Goal: Information Seeking & Learning: Learn about a topic

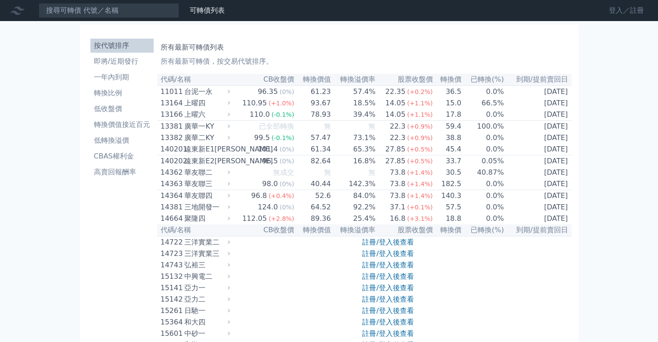
click at [619, 8] on link "登入／註冊" at bounding box center [625, 11] width 49 height 14
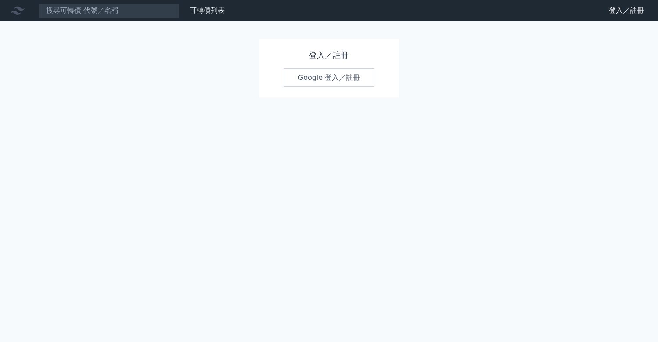
click at [355, 76] on link "Google 登入／註冊" at bounding box center [328, 77] width 91 height 18
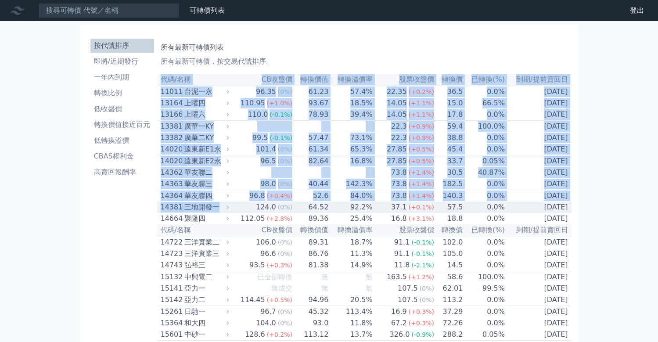
drag, startPoint x: 158, startPoint y: 79, endPoint x: 248, endPoint y: 221, distance: 167.2
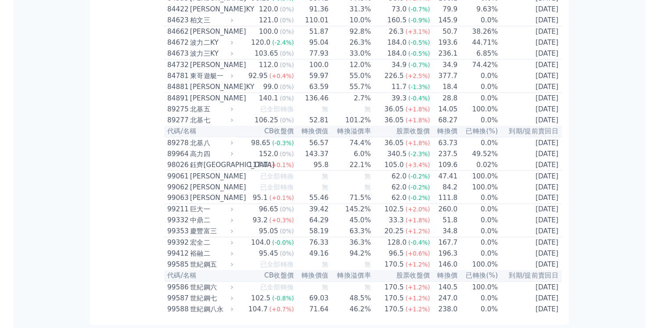
scroll to position [5137, 0]
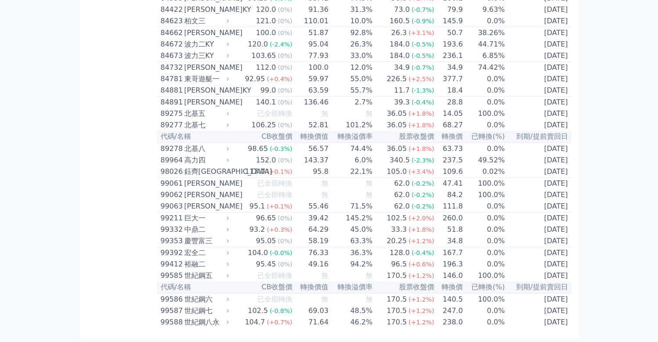
copy table
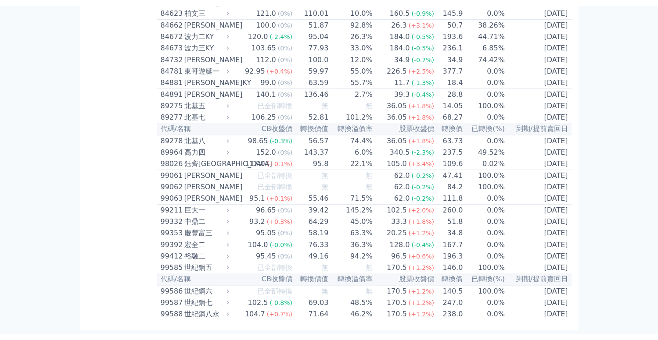
scroll to position [4635, 0]
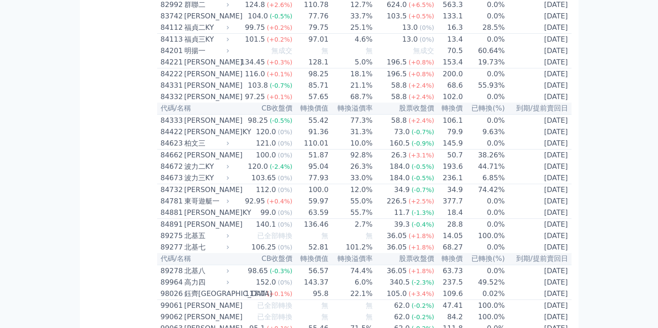
drag, startPoint x: 158, startPoint y: 138, endPoint x: 211, endPoint y: 153, distance: 55.3
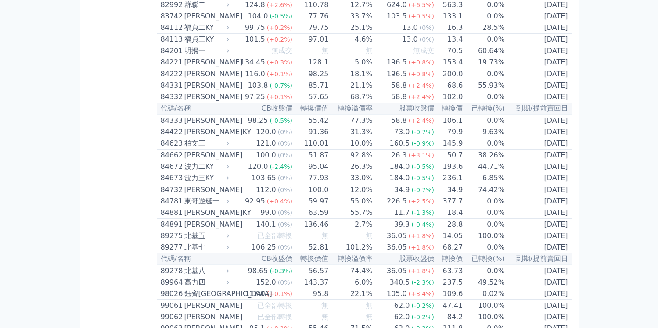
drag, startPoint x: 159, startPoint y: 137, endPoint x: 157, endPoint y: 172, distance: 35.6
copy table "lo/ip DOlor sita conse adipi eli sed(%) do/eiusm 73487 tempor 034.0 (-0.8%) 112…"
